Goal: Find specific page/section: Find specific page/section

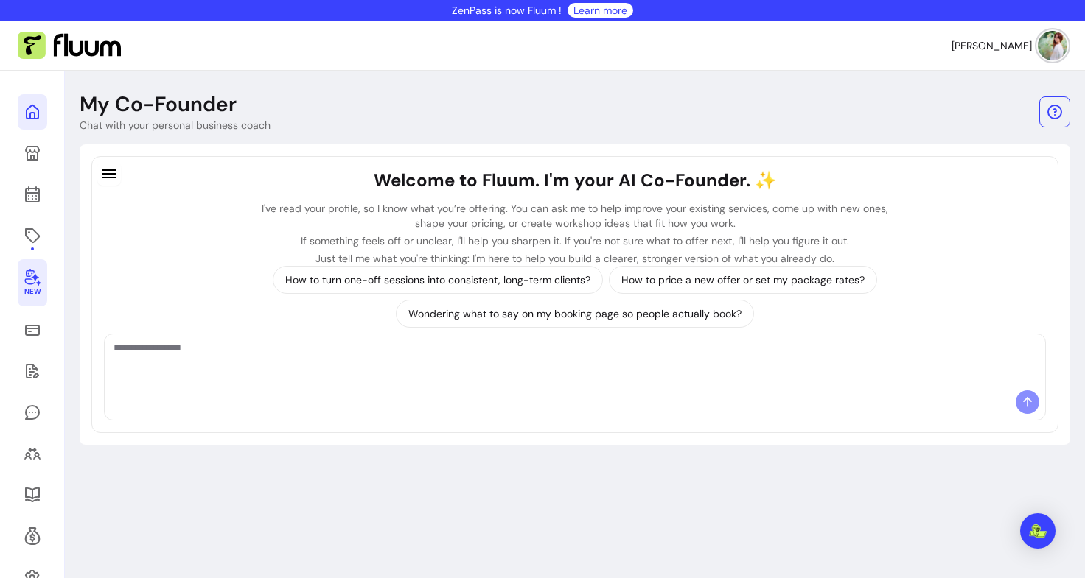
click at [31, 122] on link at bounding box center [32, 111] width 29 height 35
click at [33, 240] on icon at bounding box center [33, 236] width 18 height 18
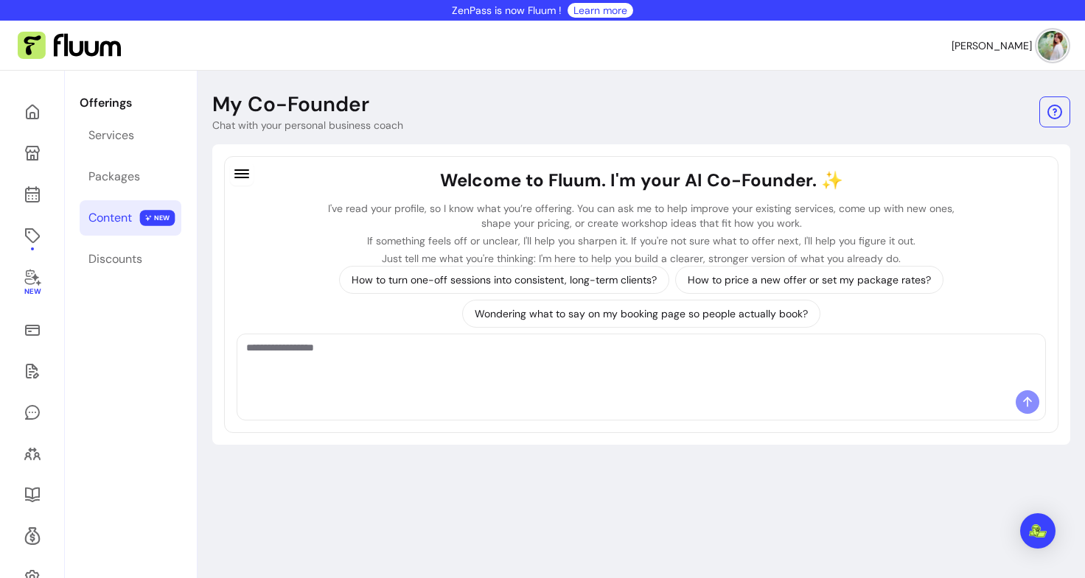
click at [98, 218] on div "Content" at bounding box center [109, 218] width 43 height 18
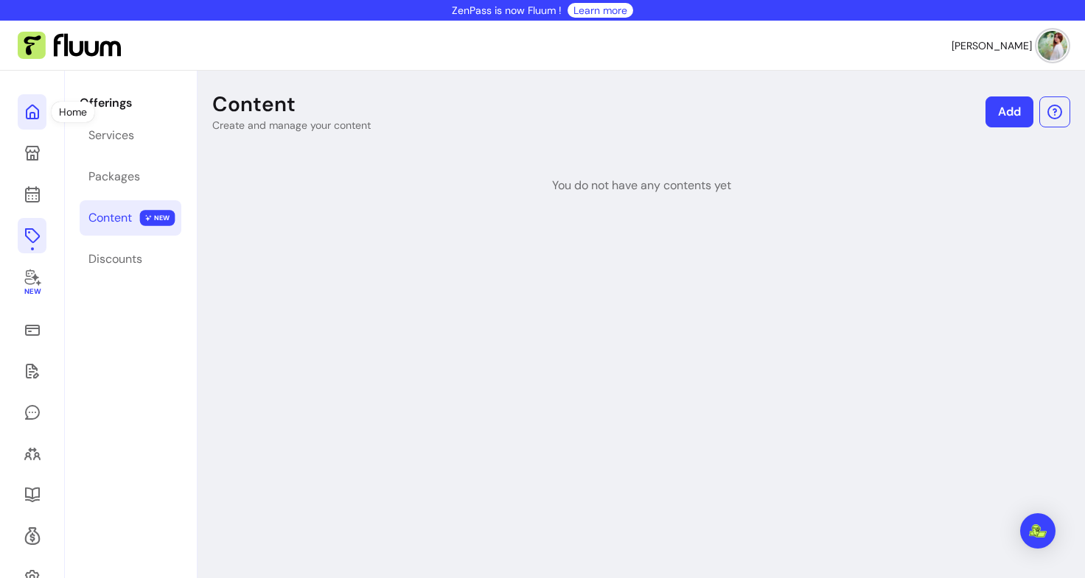
click at [33, 113] on icon at bounding box center [149, 92] width 250 height 210
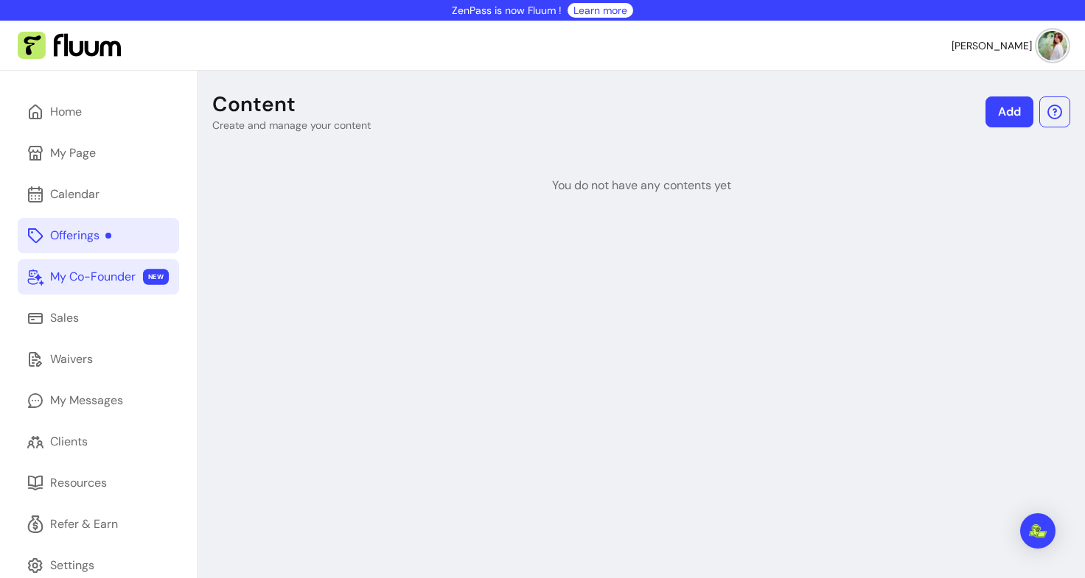
click at [104, 265] on link "My Co-Founder NEW" at bounding box center [98, 276] width 161 height 35
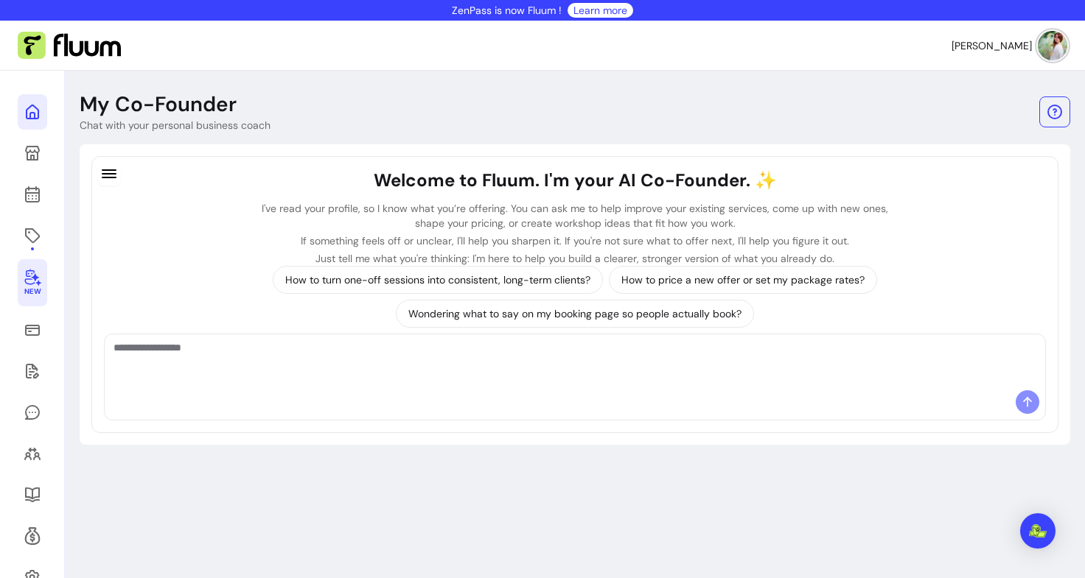
click at [29, 121] on link at bounding box center [32, 111] width 29 height 35
